Goal: Information Seeking & Learning: Learn about a topic

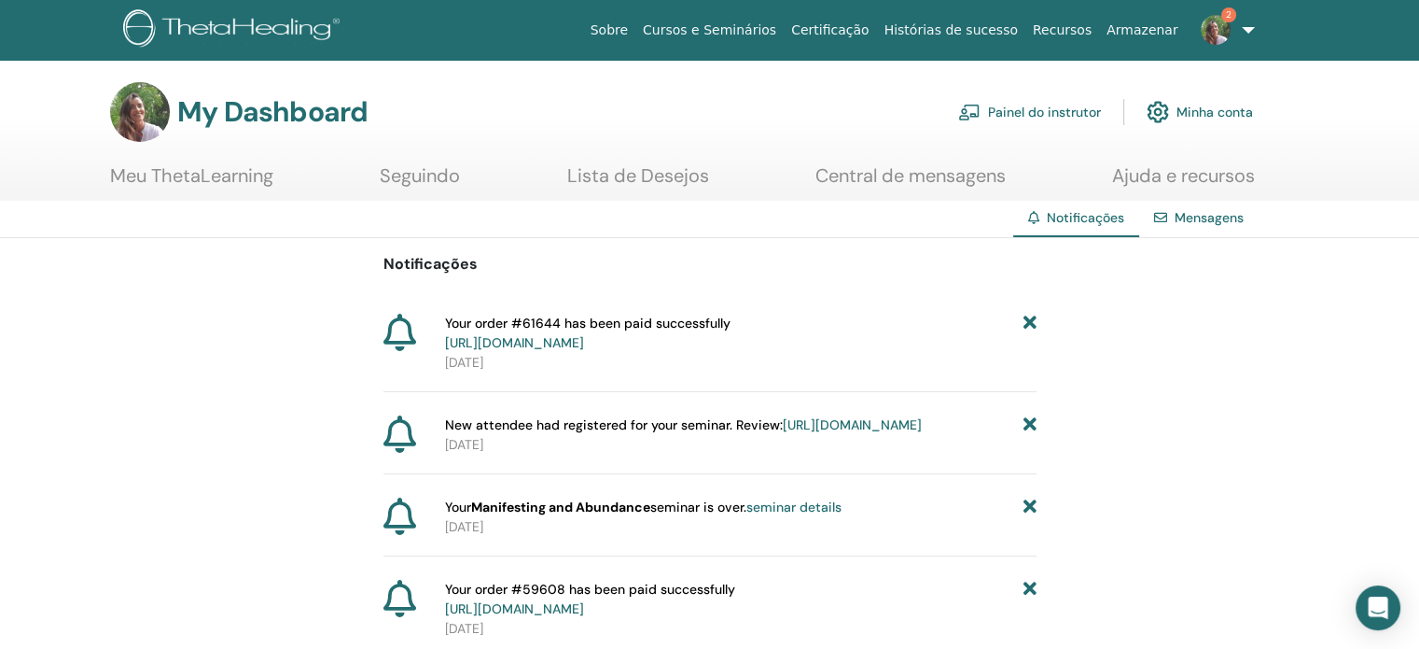
click at [1032, 324] on icon at bounding box center [1029, 333] width 13 height 39
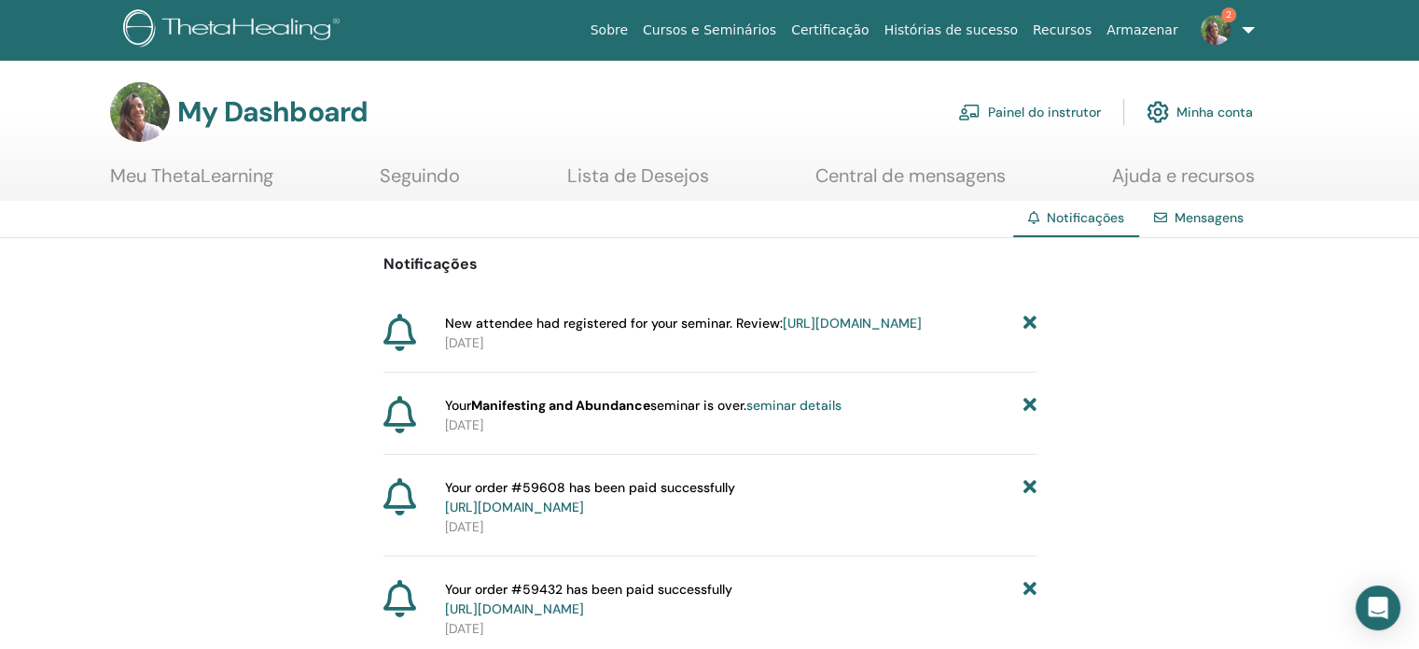
click at [1032, 324] on icon at bounding box center [1029, 324] width 13 height 20
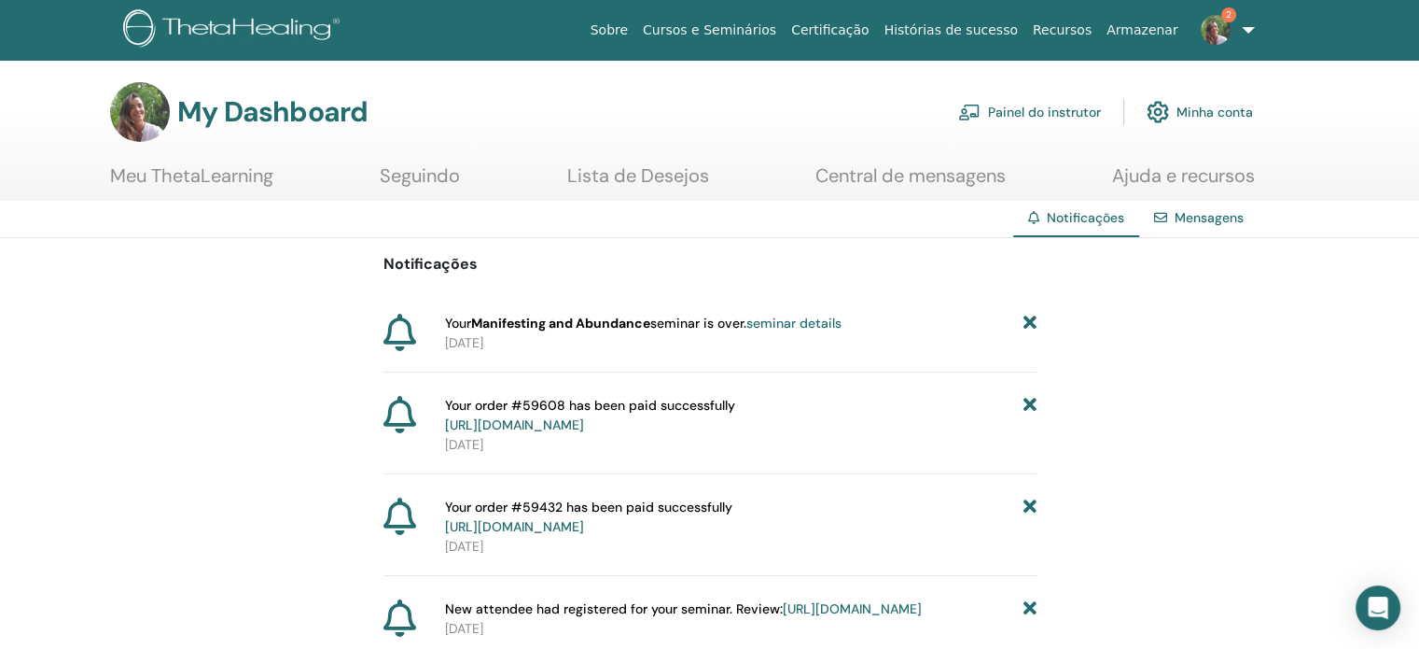
click at [1055, 115] on link "Painel do instrutor" at bounding box center [1029, 111] width 143 height 41
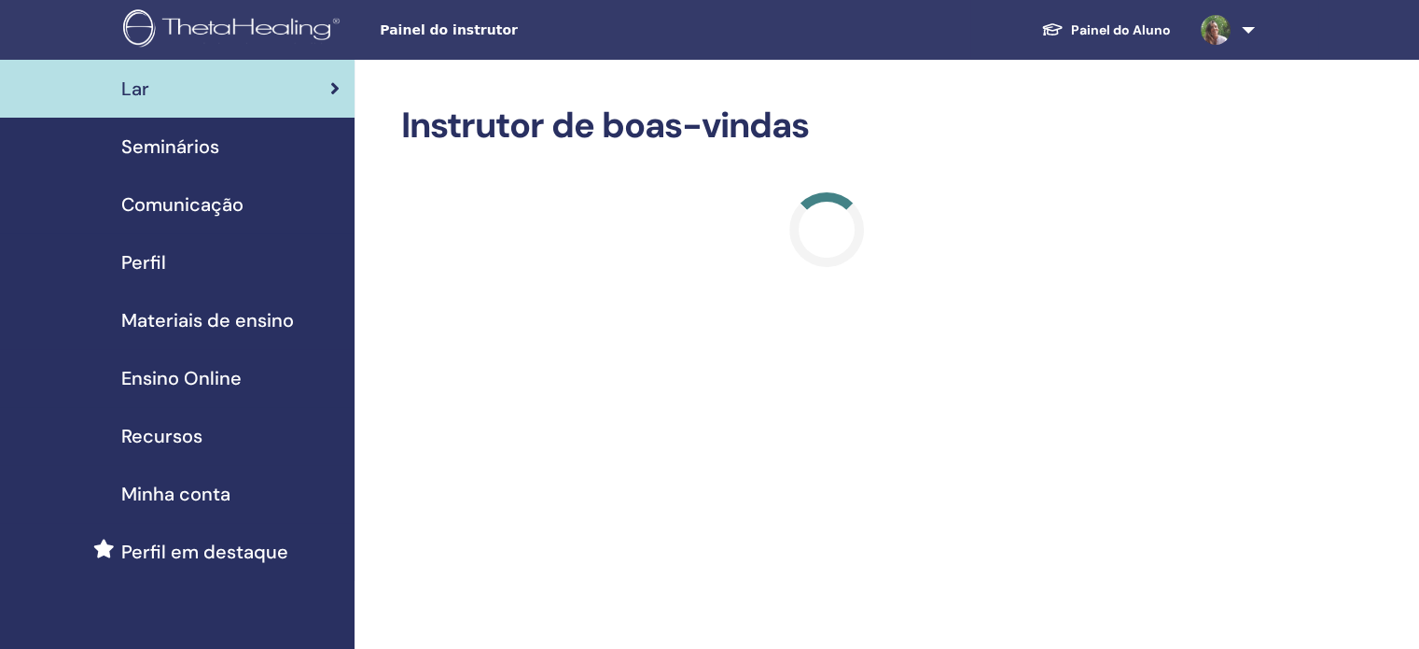
click at [193, 153] on span "Seminários" at bounding box center [170, 147] width 98 height 28
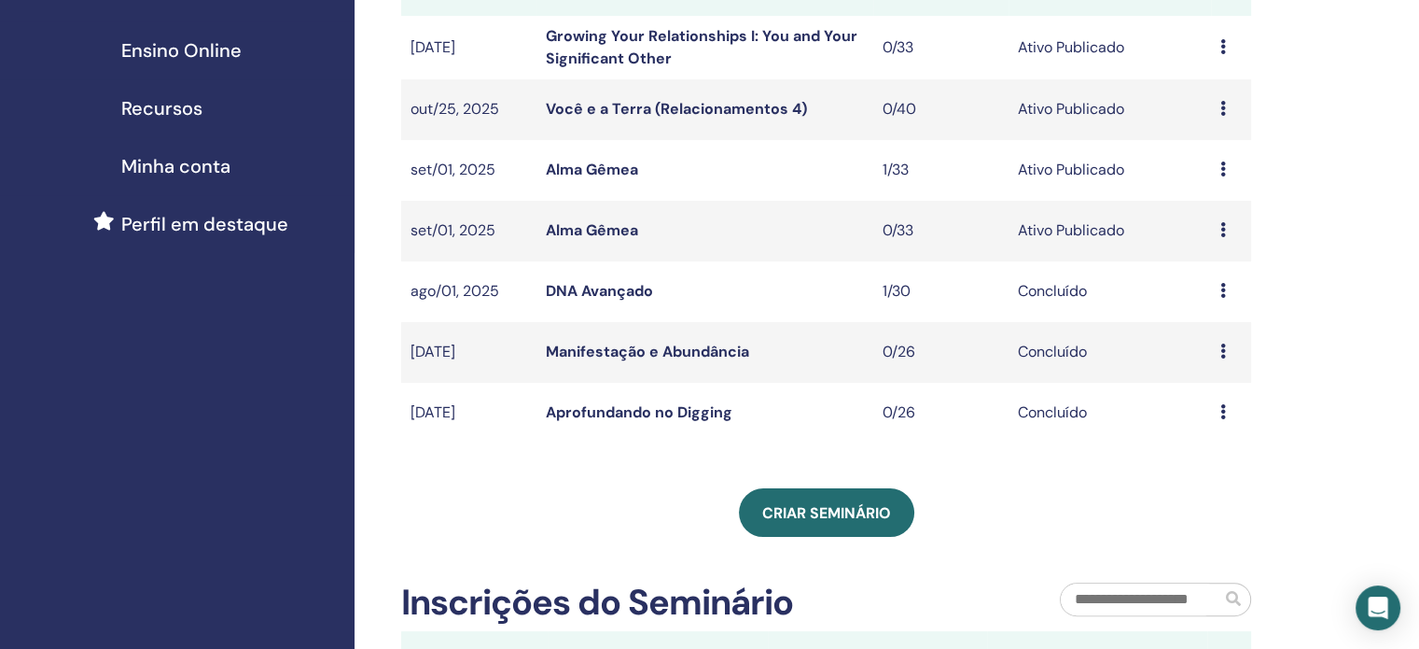
scroll to position [347, 0]
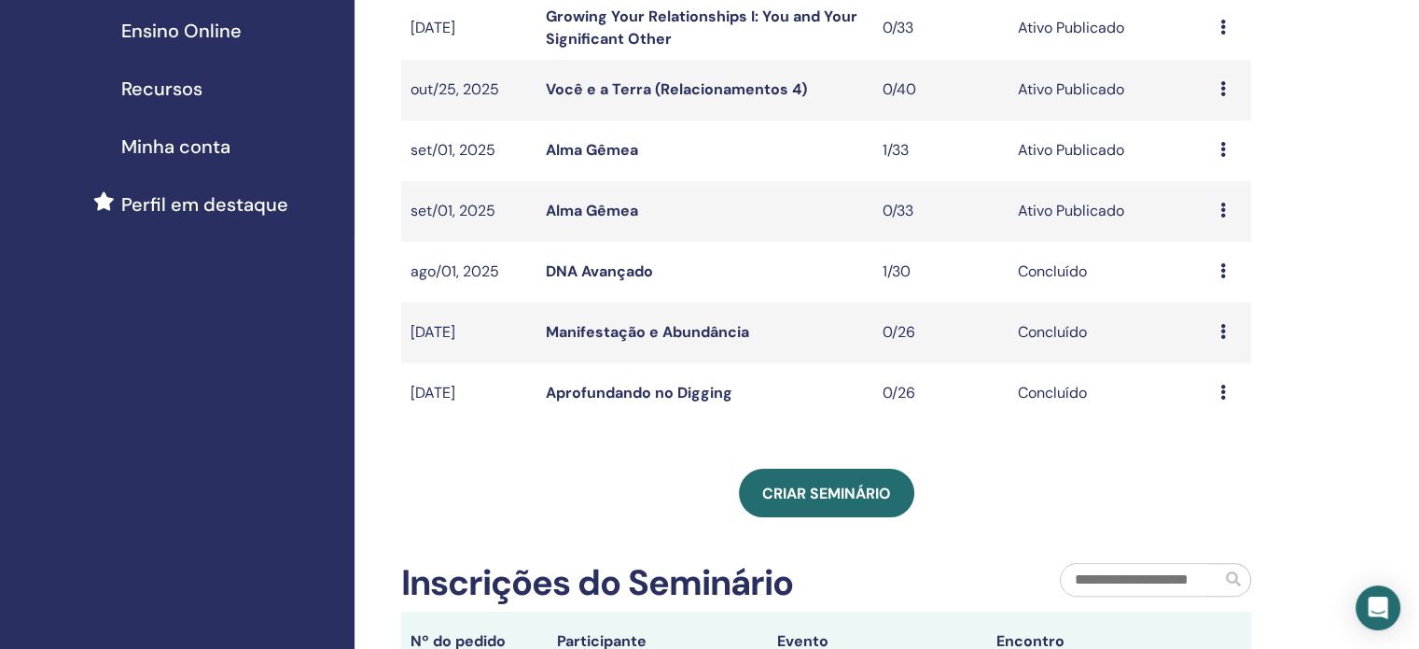
click at [638, 328] on link "Manifestação e Abundância" at bounding box center [647, 332] width 203 height 20
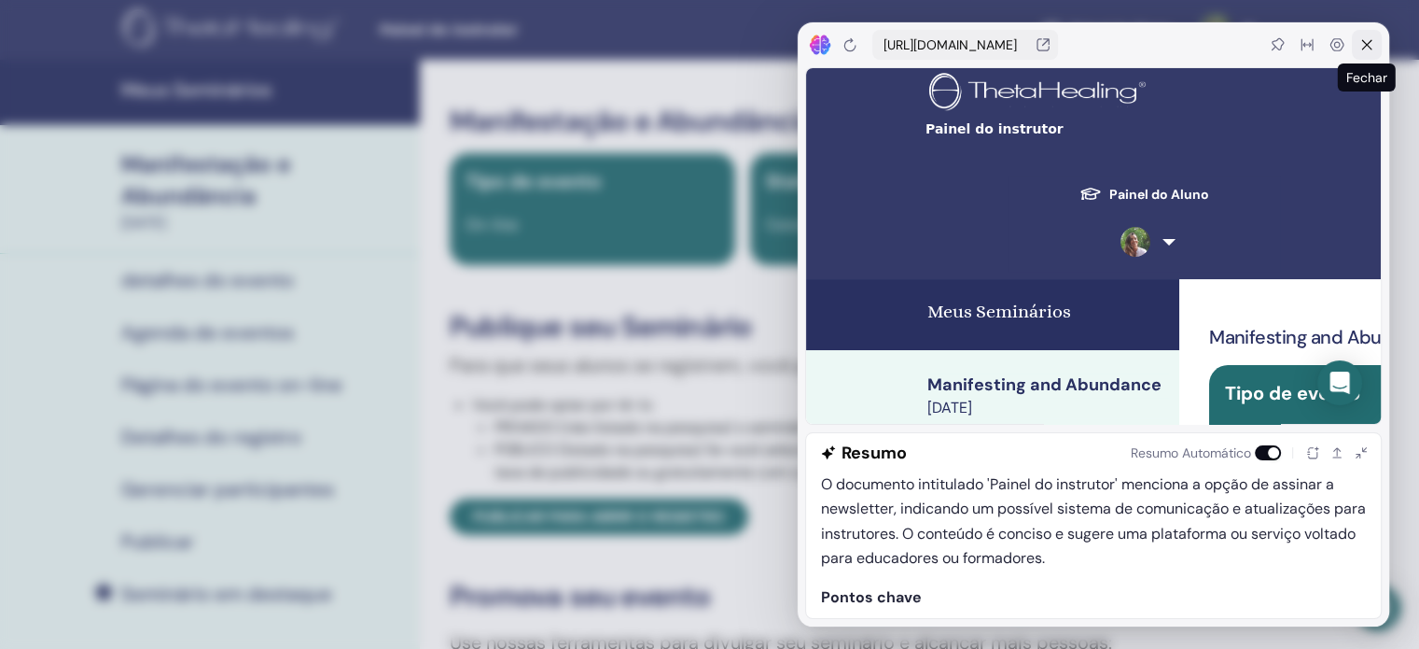
click at [1367, 44] on icon at bounding box center [1368, 45] width 10 height 10
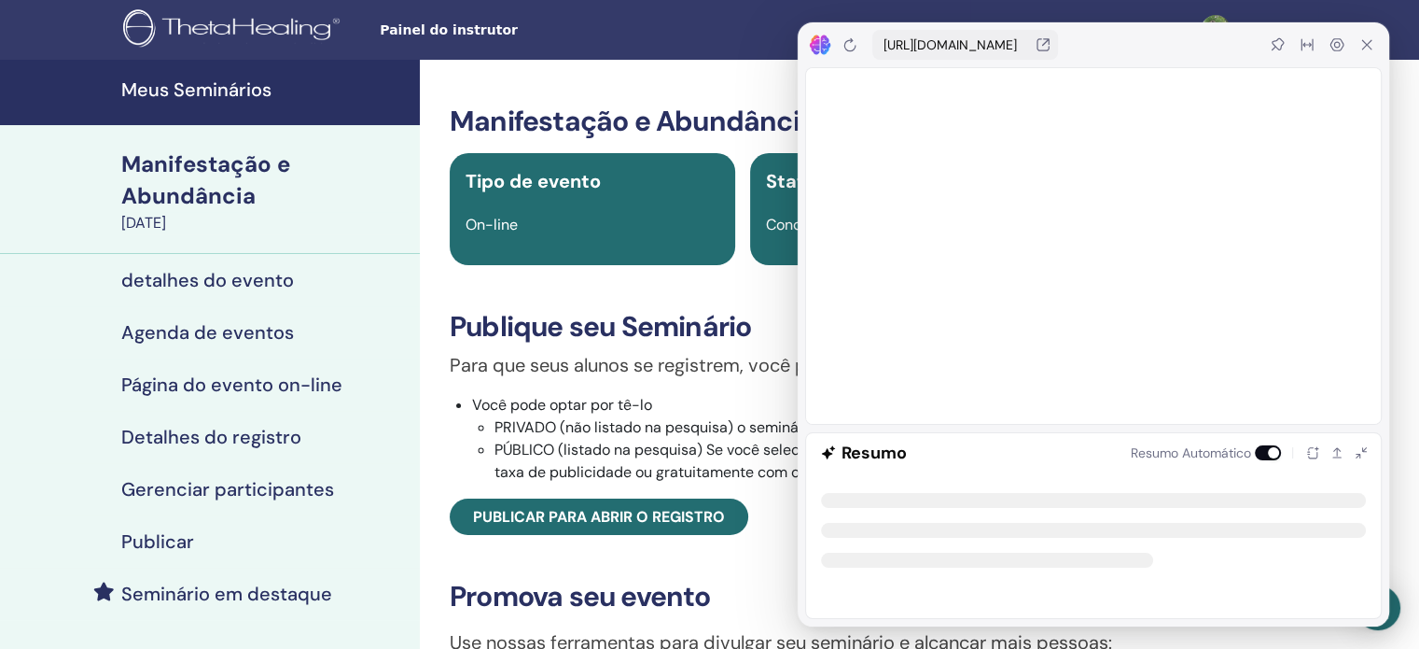
drag, startPoint x: 93, startPoint y: 216, endPoint x: 1091, endPoint y: 2, distance: 1020.2
click at [304, 230] on div "Manifestação e Abundância 14 de julho de 2025" at bounding box center [210, 189] width 420 height 129
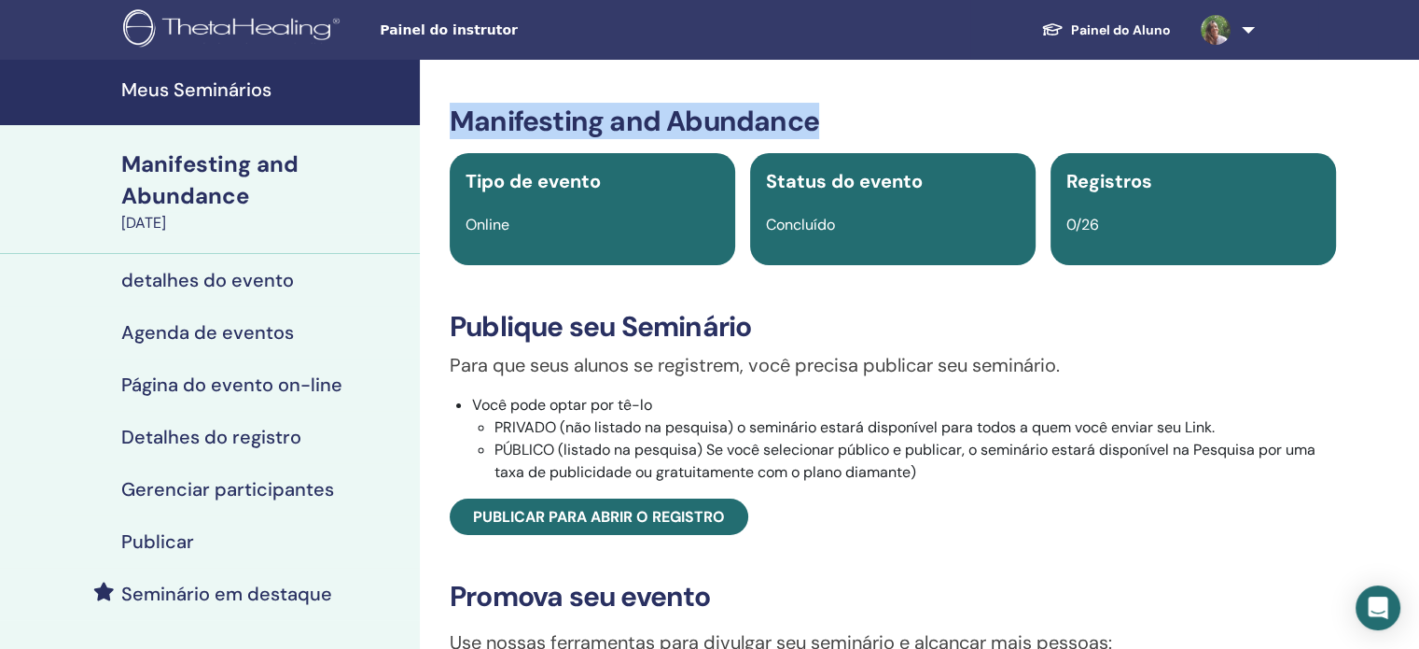
drag, startPoint x: 829, startPoint y: 123, endPoint x: 452, endPoint y: 125, distance: 377.0
click at [452, 125] on h3 "Manifesting and Abundance" at bounding box center [893, 122] width 887 height 34
copy h3 "Manifesting and Abundance"
